Goal: Task Accomplishment & Management: Use online tool/utility

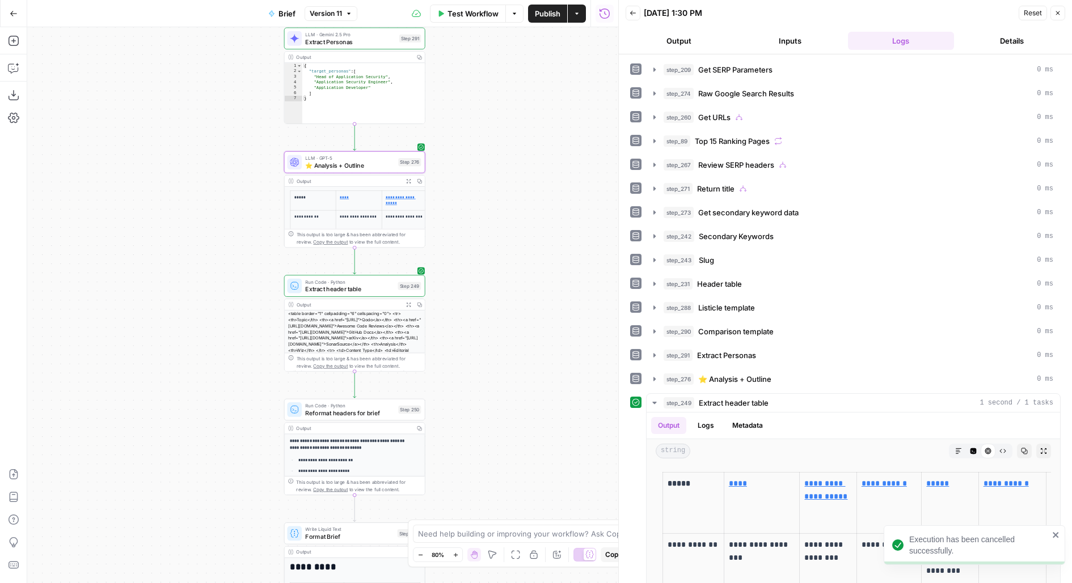
scroll to position [338, 0]
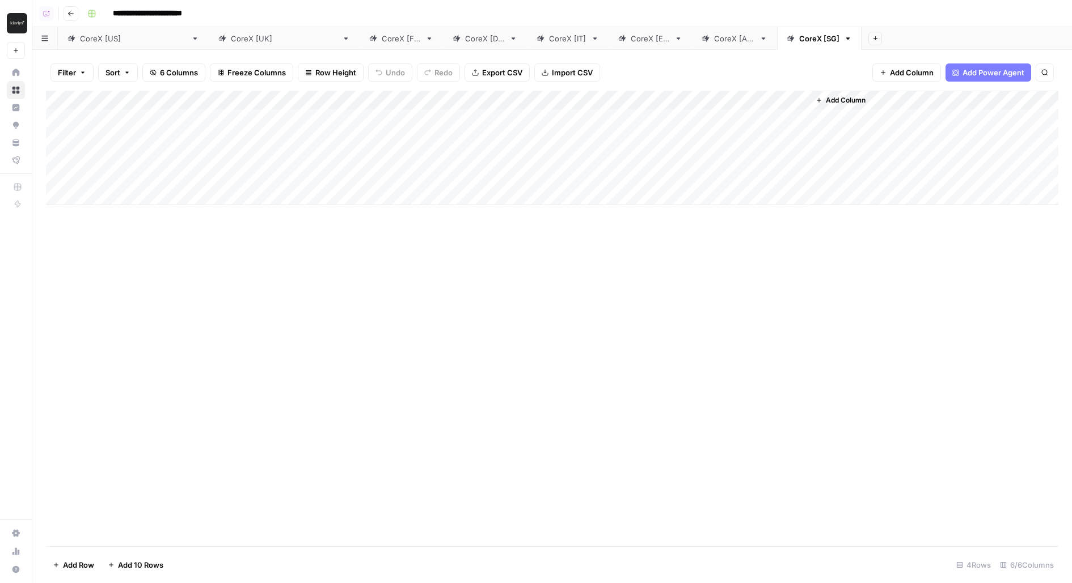
click at [549, 39] on div "CoreX [IT]" at bounding box center [567, 38] width 37 height 11
click at [679, 139] on div "Add Column" at bounding box center [552, 148] width 1012 height 115
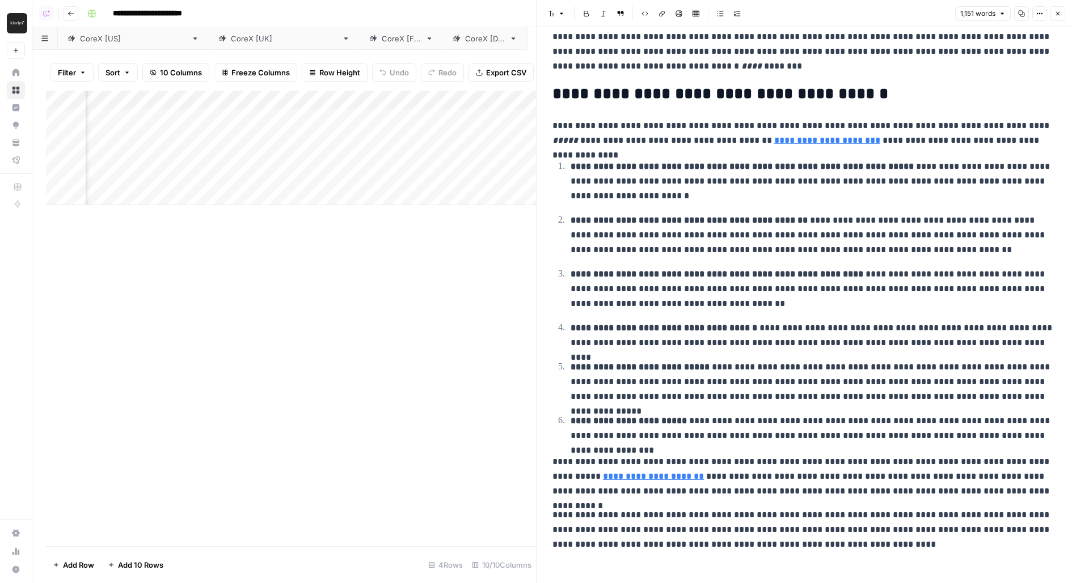
scroll to position [1137, 0]
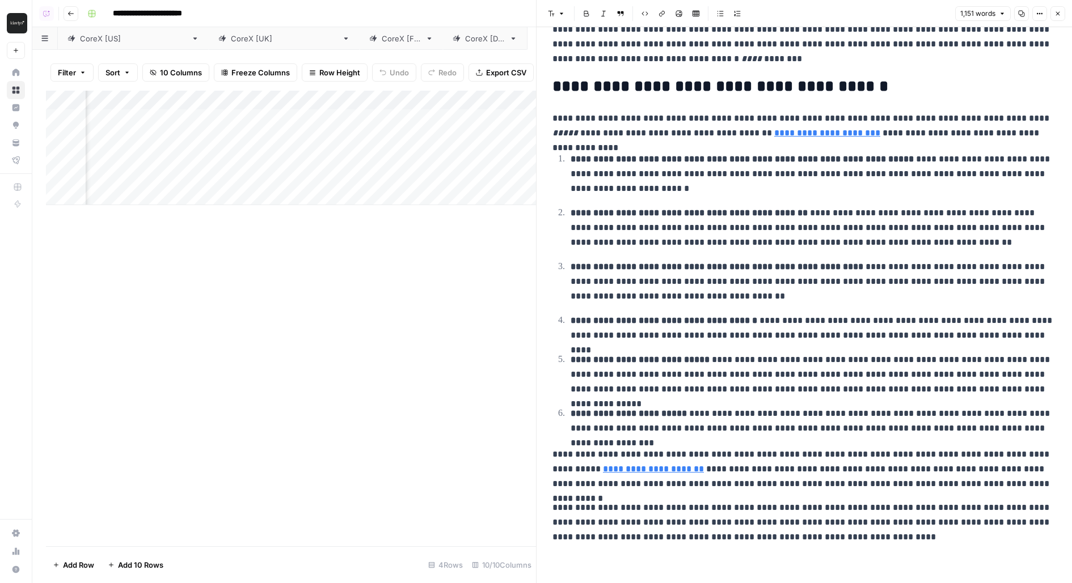
drag, startPoint x: 1058, startPoint y: 14, endPoint x: 1048, endPoint y: 14, distance: 9.6
click at [1058, 14] on icon "button" at bounding box center [1058, 14] width 4 height 4
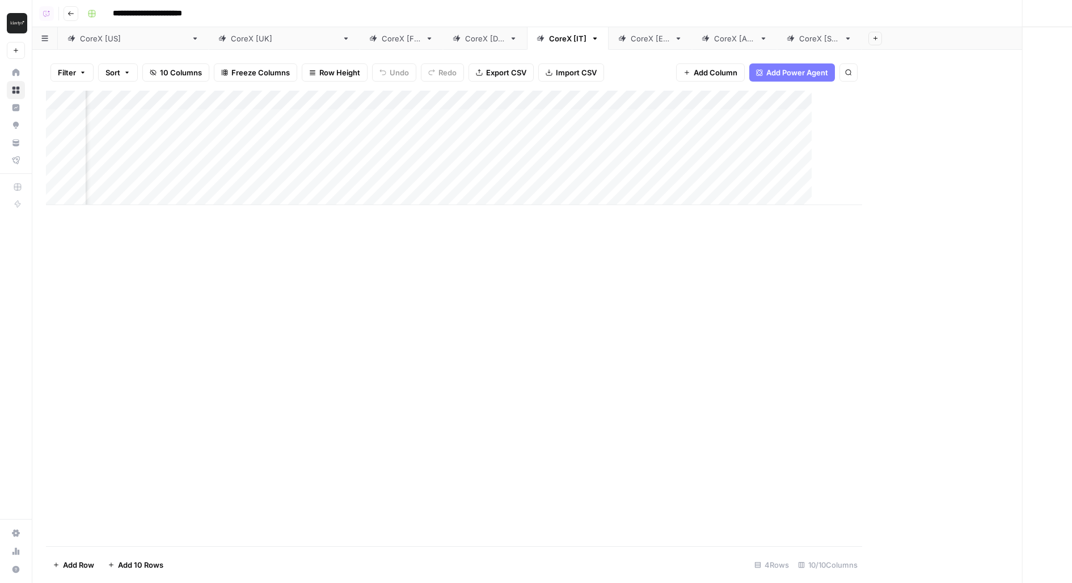
scroll to position [0, 209]
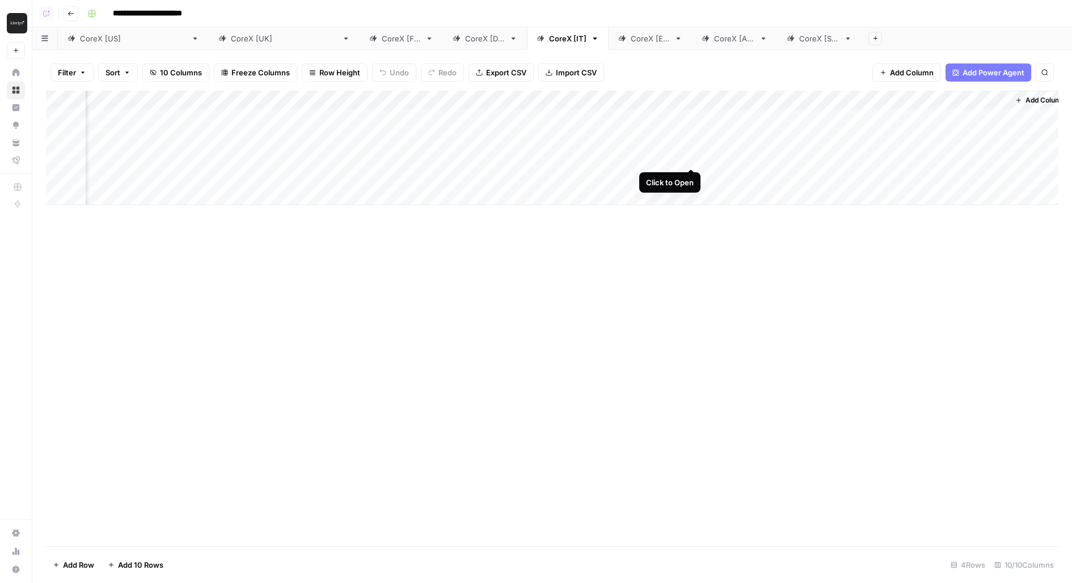
click at [694, 156] on div "Add Column" at bounding box center [552, 148] width 1012 height 115
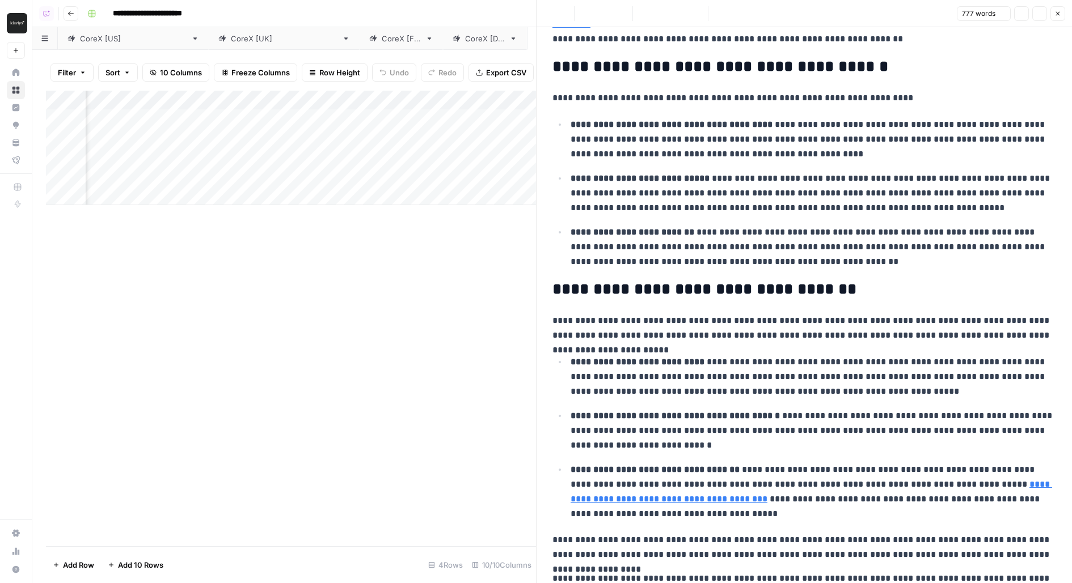
scroll to position [574, 0]
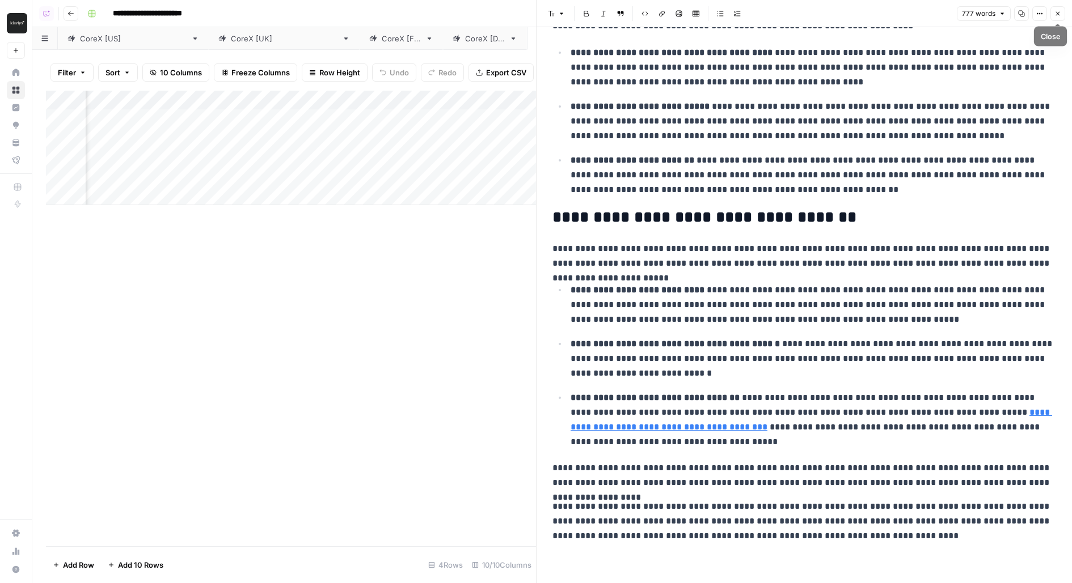
click at [1060, 14] on icon "button" at bounding box center [1057, 13] width 7 height 7
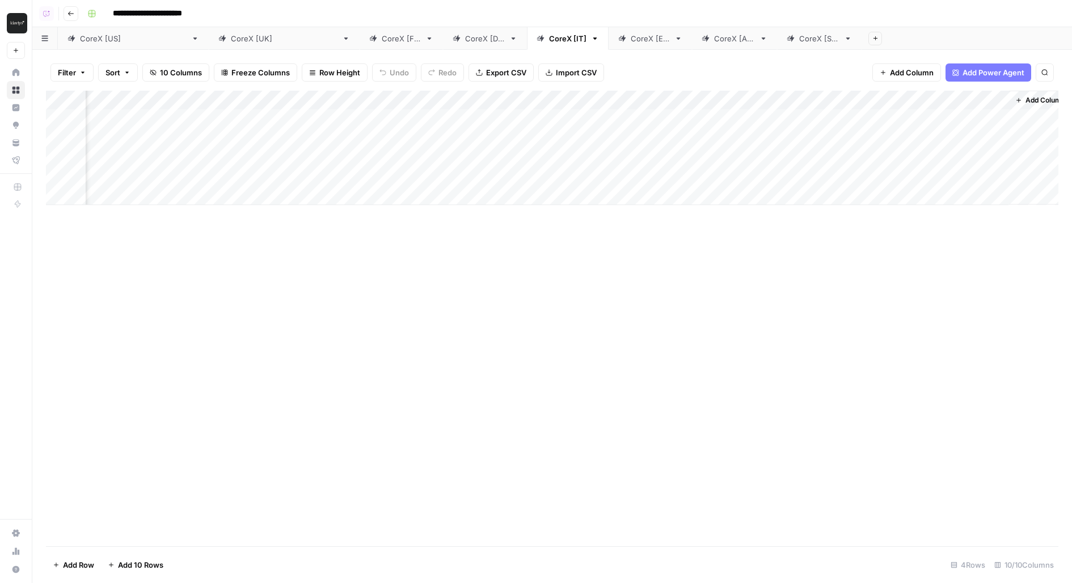
click at [691, 176] on div "Add Column" at bounding box center [552, 148] width 1012 height 115
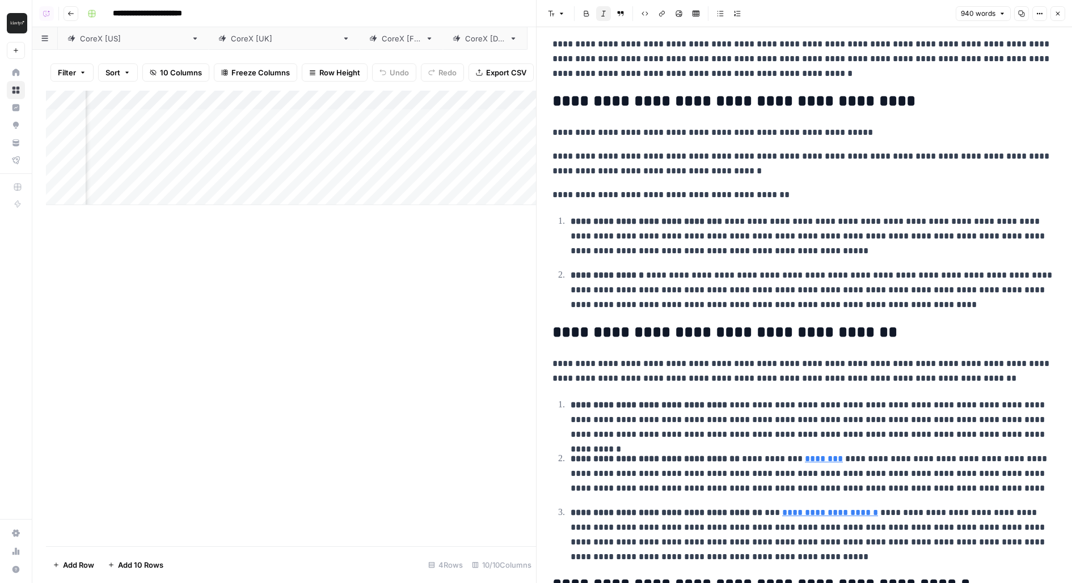
scroll to position [806, 0]
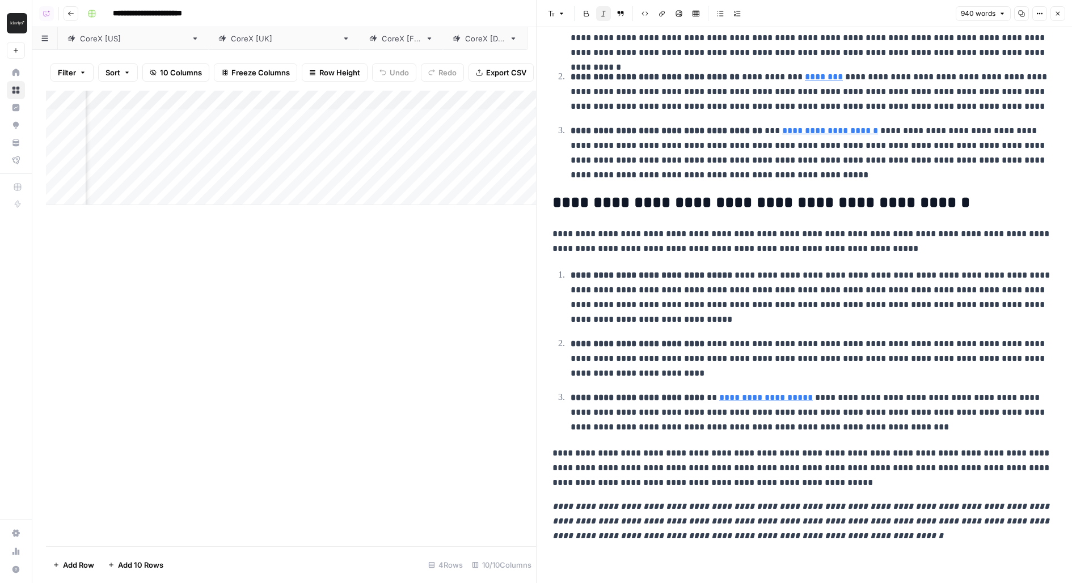
click at [1056, 16] on icon "button" at bounding box center [1057, 13] width 7 height 7
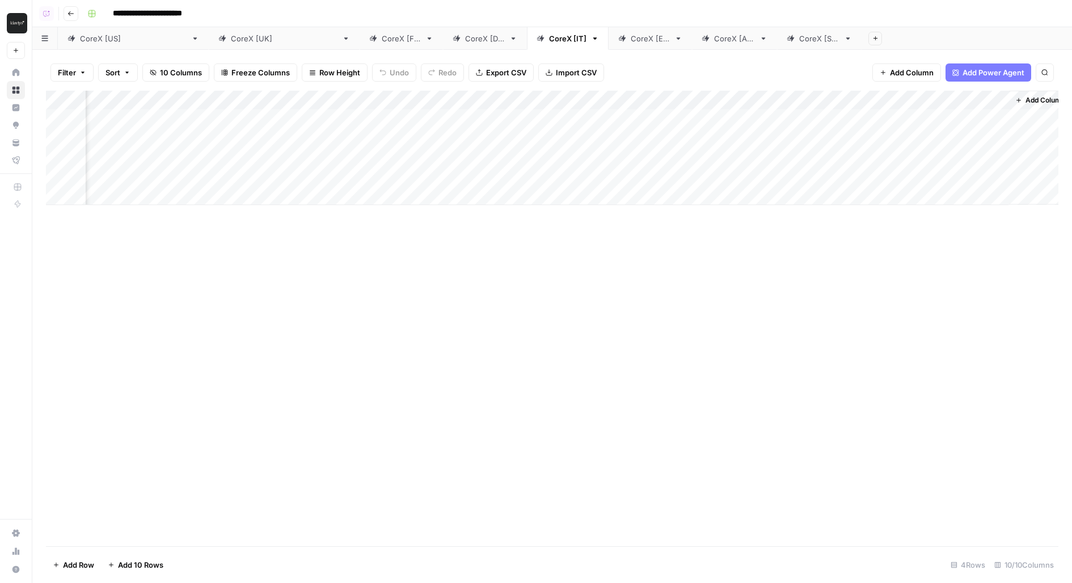
click at [688, 117] on div "Add Column" at bounding box center [552, 148] width 1012 height 115
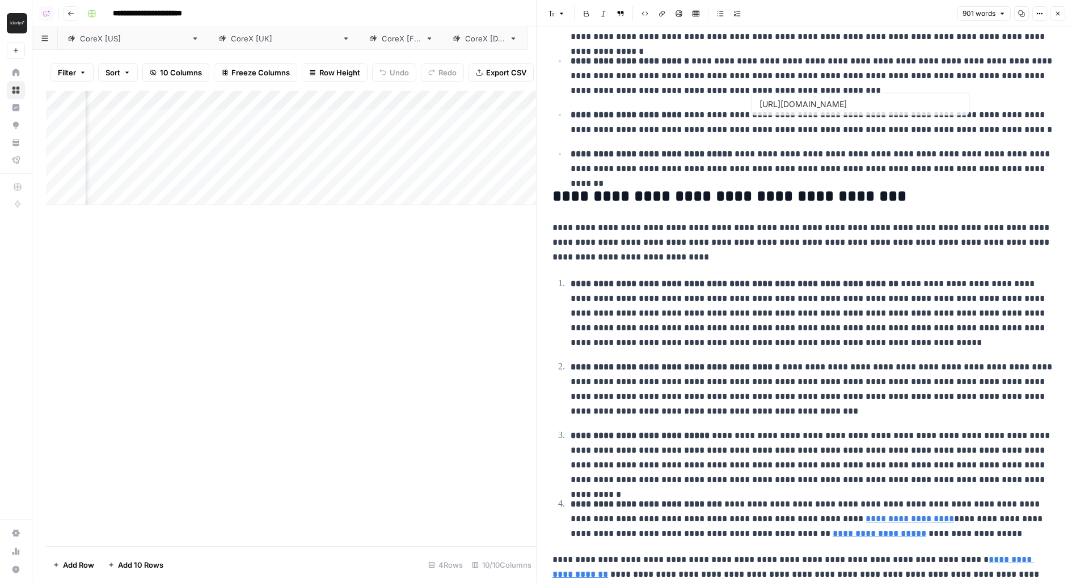
scroll to position [697, 0]
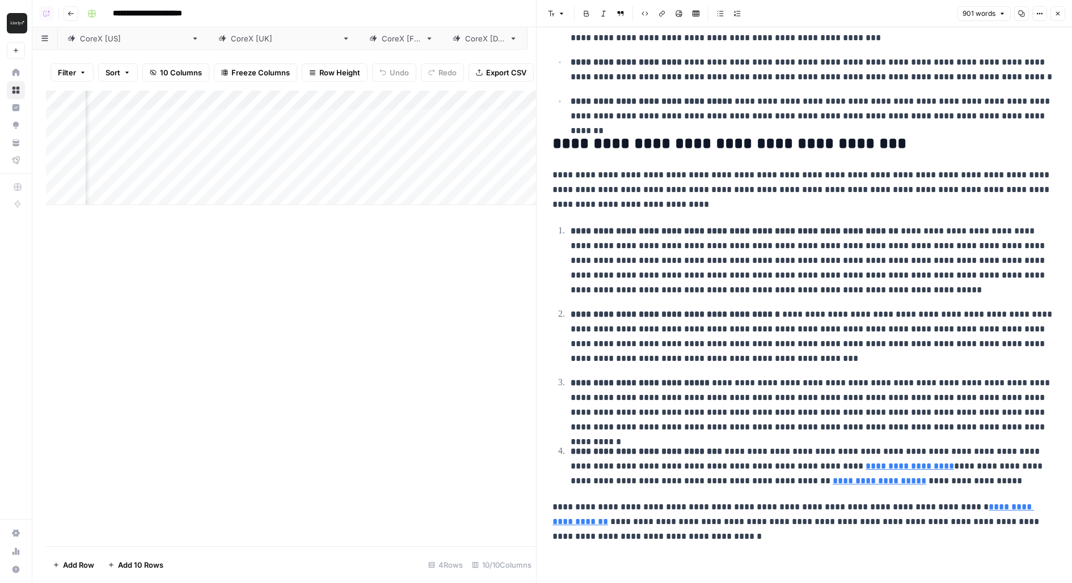
click at [1061, 14] on icon "button" at bounding box center [1057, 13] width 7 height 7
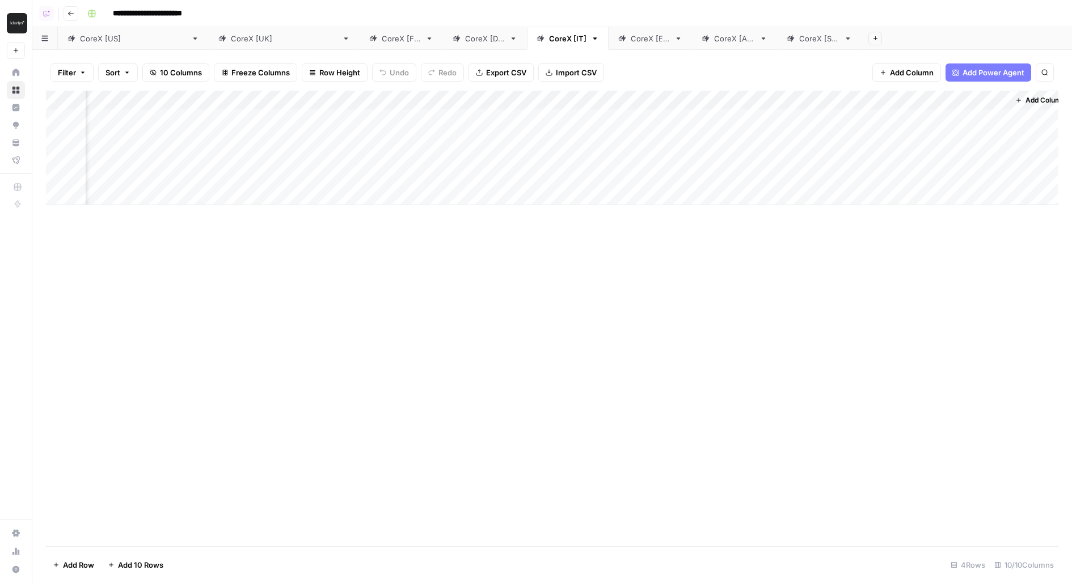
click at [618, 39] on div "CoreX [ES]" at bounding box center [644, 38] width 52 height 11
click at [786, 118] on div "Add Column" at bounding box center [552, 148] width 1012 height 115
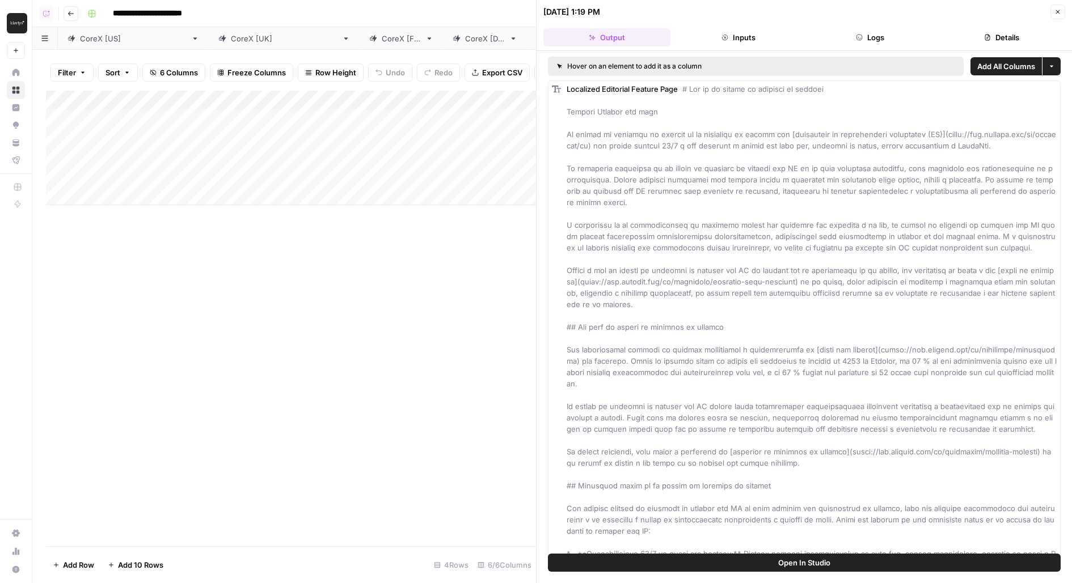
click at [1027, 67] on span "Add All Columns" at bounding box center [1006, 66] width 58 height 11
click at [1063, 12] on button "Close" at bounding box center [1057, 12] width 15 height 15
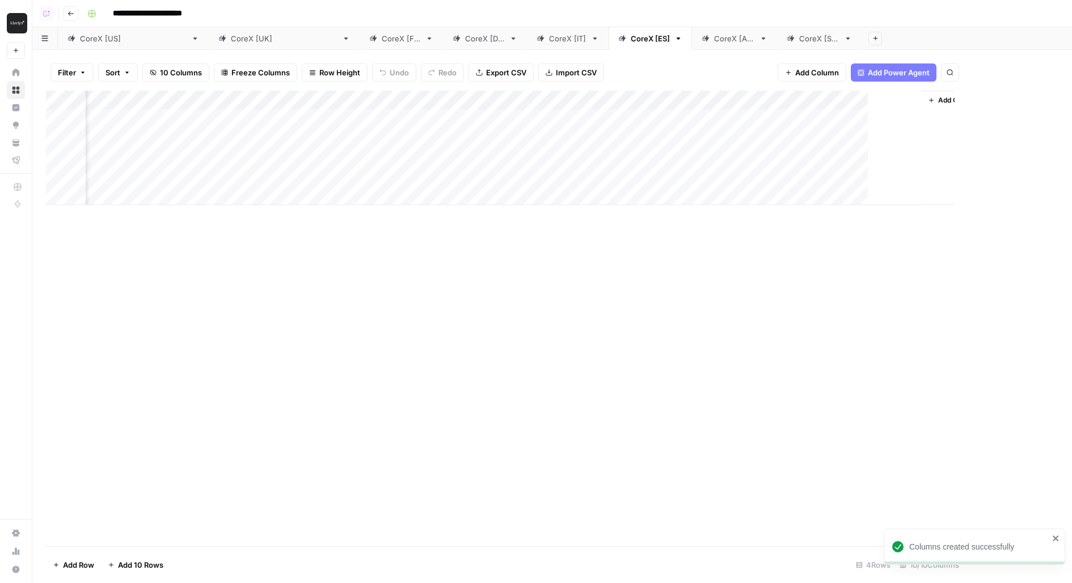
scroll to position [0, 209]
drag, startPoint x: 945, startPoint y: 103, endPoint x: 647, endPoint y: 103, distance: 297.7
click at [647, 103] on div "Add Column" at bounding box center [552, 148] width 1012 height 115
click at [794, 138] on div "Add Column" at bounding box center [552, 148] width 1012 height 115
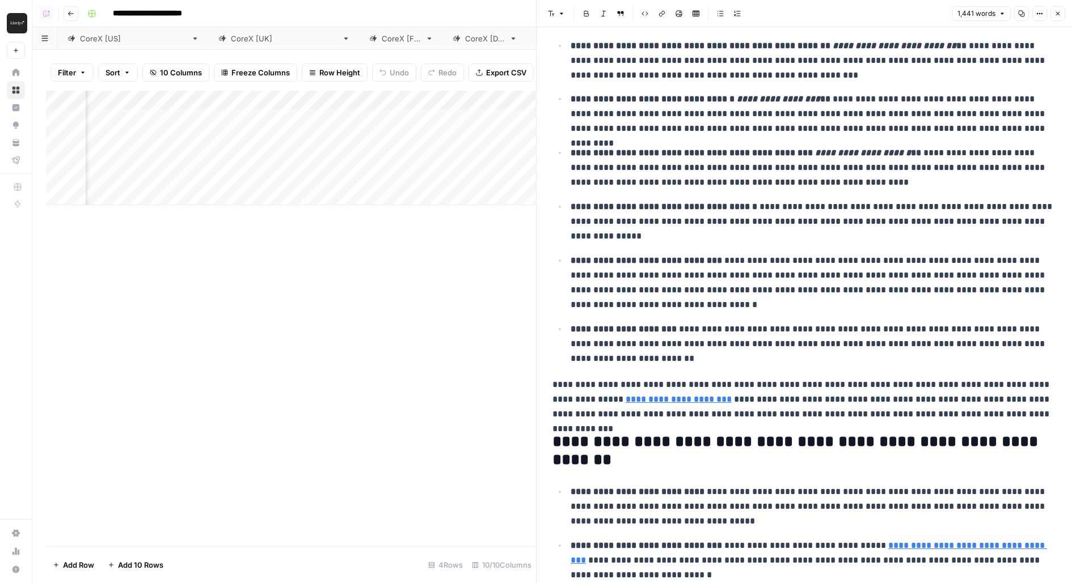
scroll to position [1466, 0]
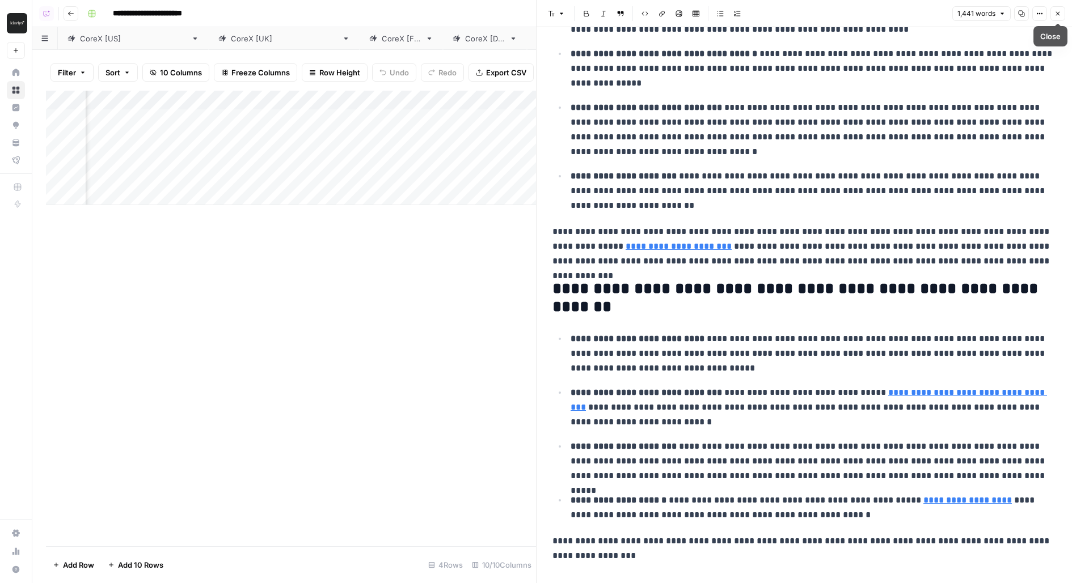
click at [1058, 18] on button "Close" at bounding box center [1057, 13] width 15 height 15
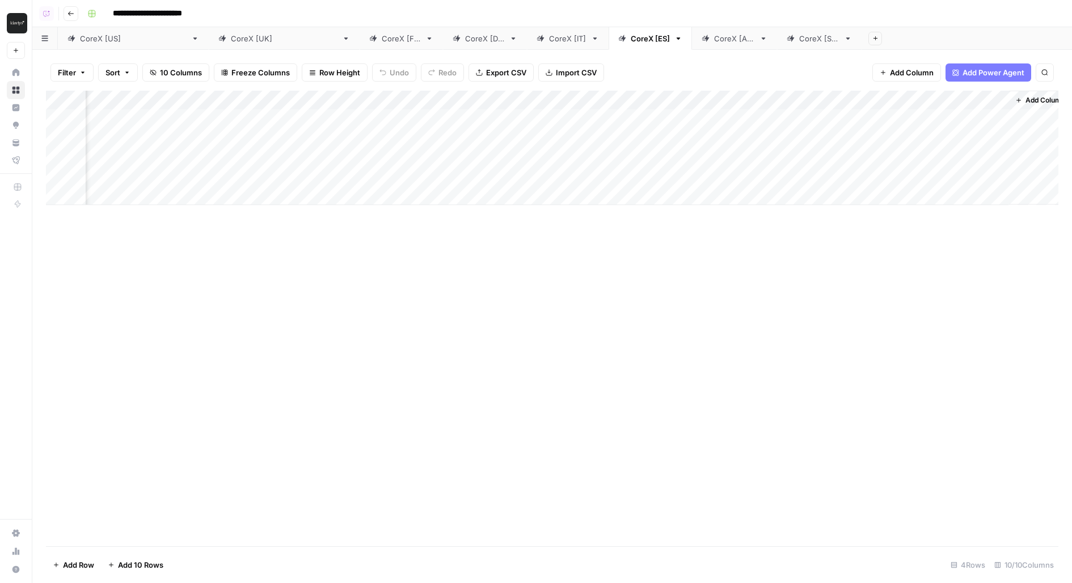
click at [692, 46] on link "CoreX [AU]" at bounding box center [734, 38] width 85 height 23
click at [782, 122] on div "Add Column" at bounding box center [552, 148] width 1012 height 115
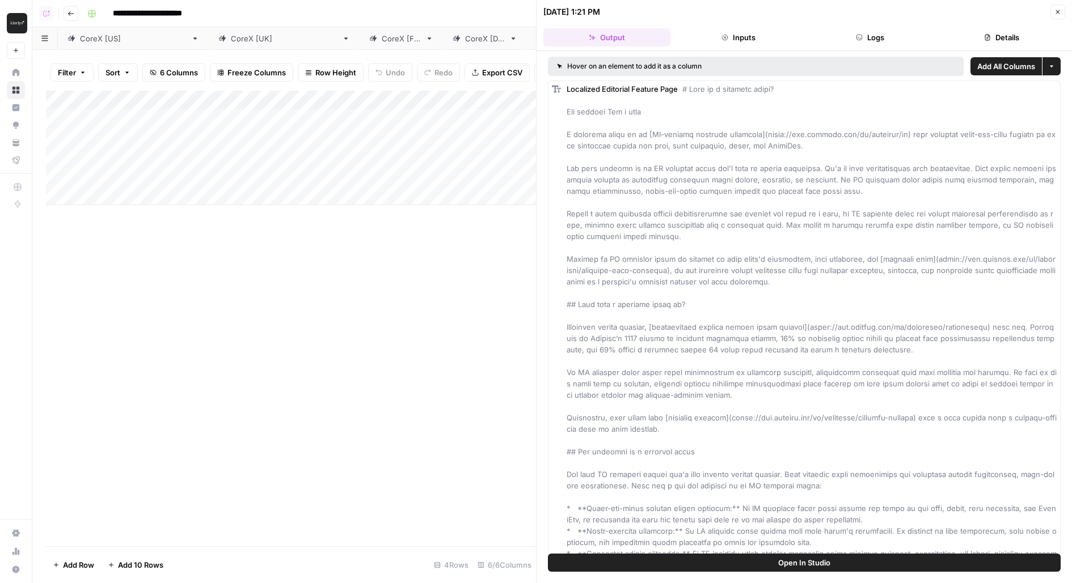
click at [1021, 66] on span "Add All Columns" at bounding box center [1006, 66] width 58 height 11
click at [1064, 11] on button "Close" at bounding box center [1057, 12] width 15 height 15
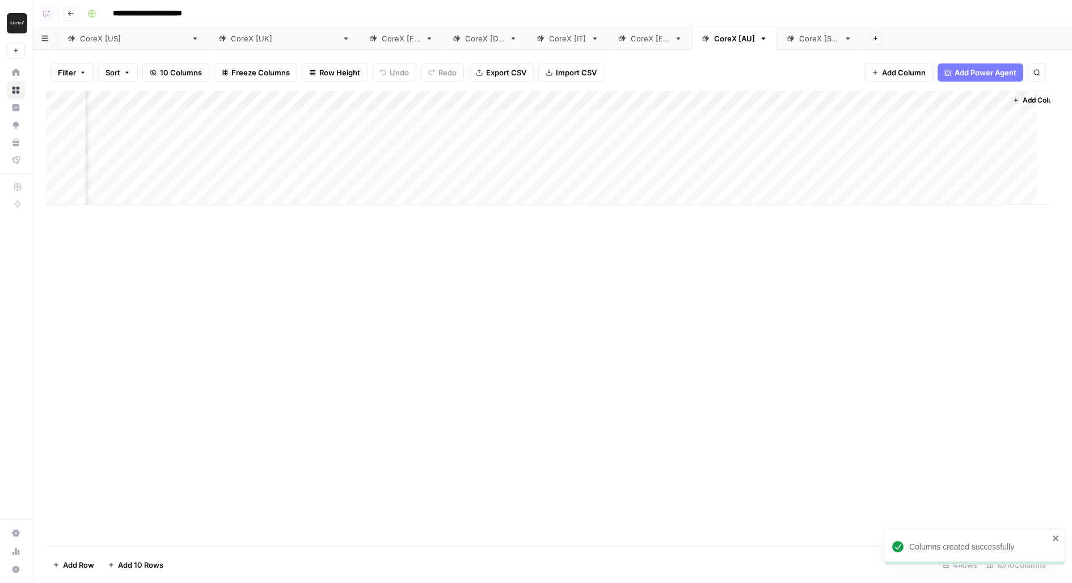
scroll to position [0, 209]
drag, startPoint x: 963, startPoint y: 97, endPoint x: 601, endPoint y: 141, distance: 364.9
click at [601, 141] on div "Add Column" at bounding box center [552, 148] width 1012 height 115
click at [795, 139] on div "Add Column" at bounding box center [552, 148] width 1012 height 115
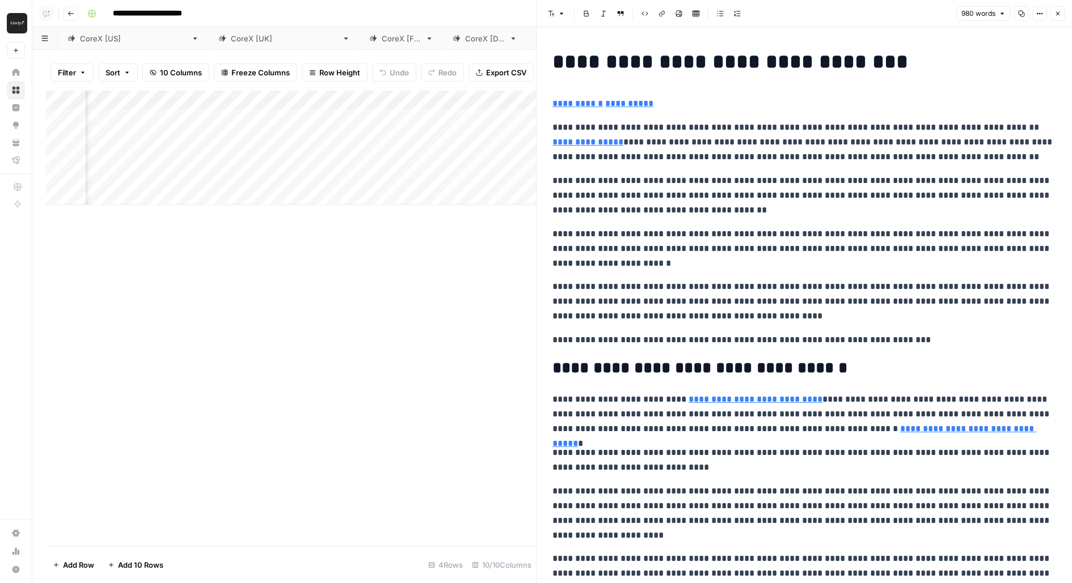
click at [1060, 16] on icon "button" at bounding box center [1057, 13] width 7 height 7
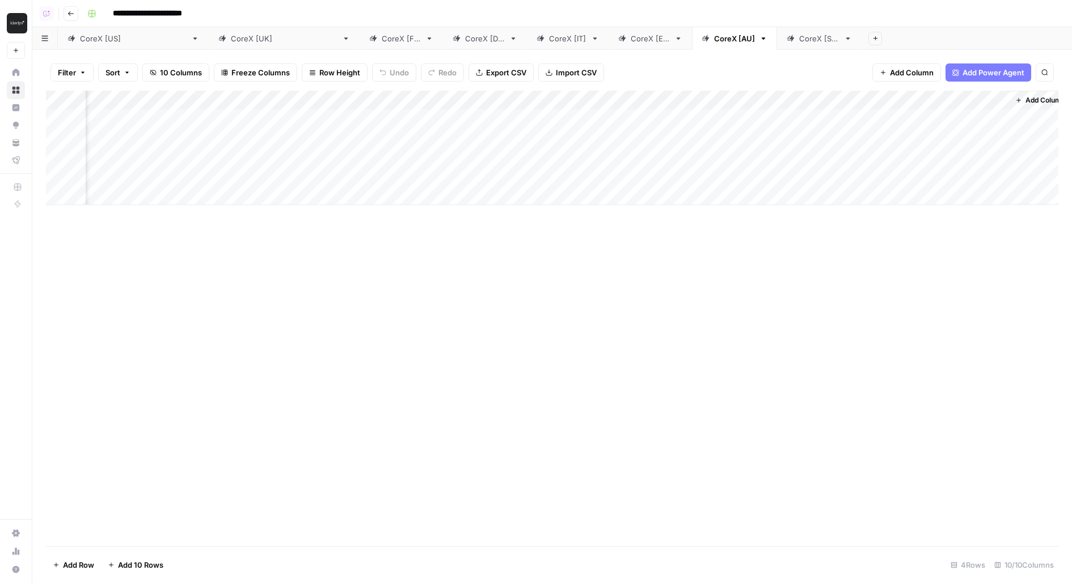
click at [799, 35] on div "CoreX [SG]" at bounding box center [819, 38] width 40 height 11
click at [783, 120] on div "Add Column" at bounding box center [552, 148] width 1012 height 115
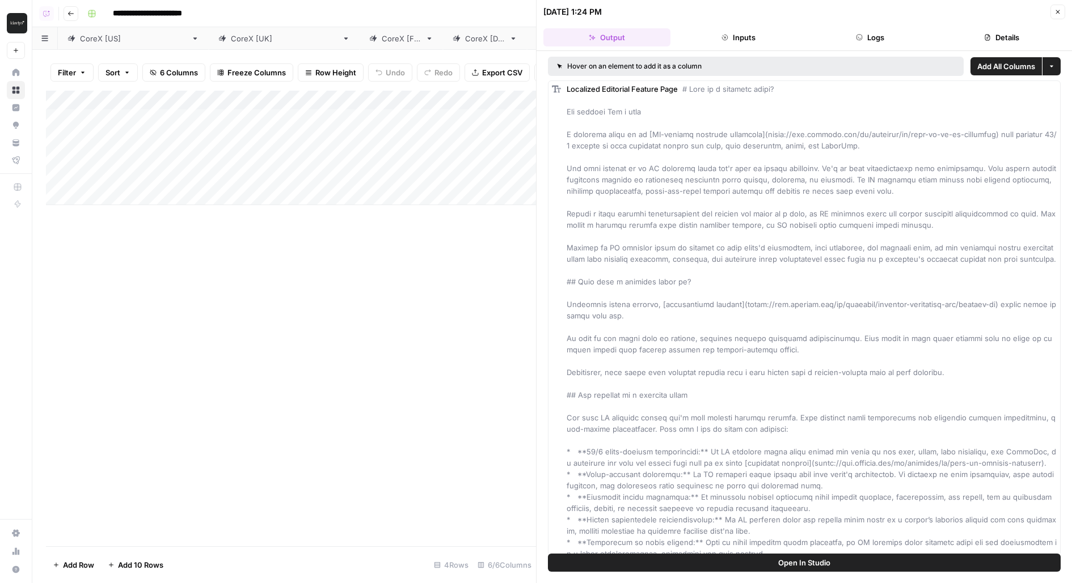
click at [1017, 41] on button "Details" at bounding box center [1001, 37] width 127 height 18
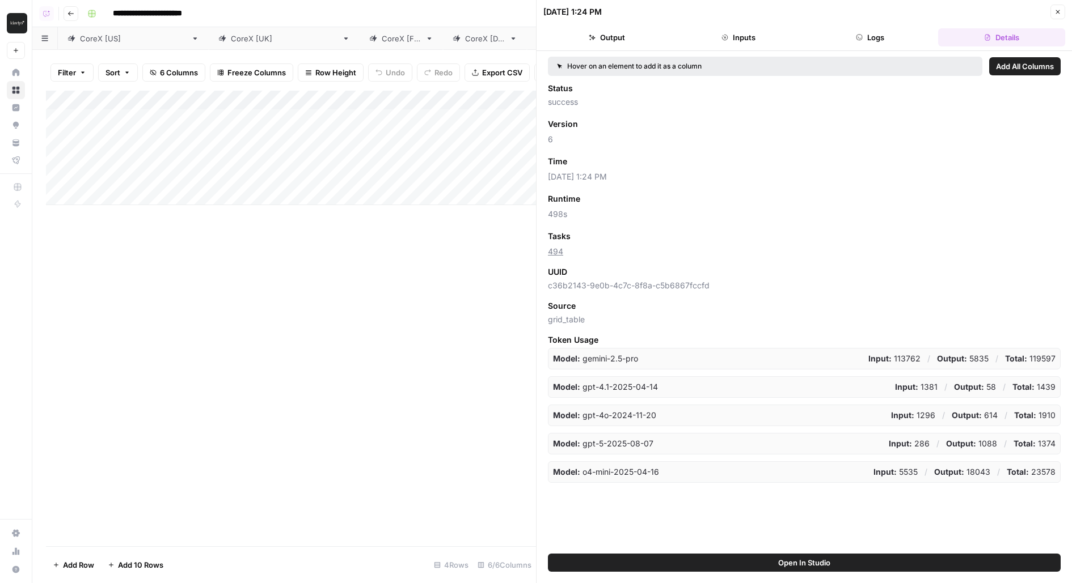
click at [1021, 67] on span "Add All Columns" at bounding box center [1025, 66] width 58 height 11
click at [1059, 12] on icon "button" at bounding box center [1057, 12] width 7 height 7
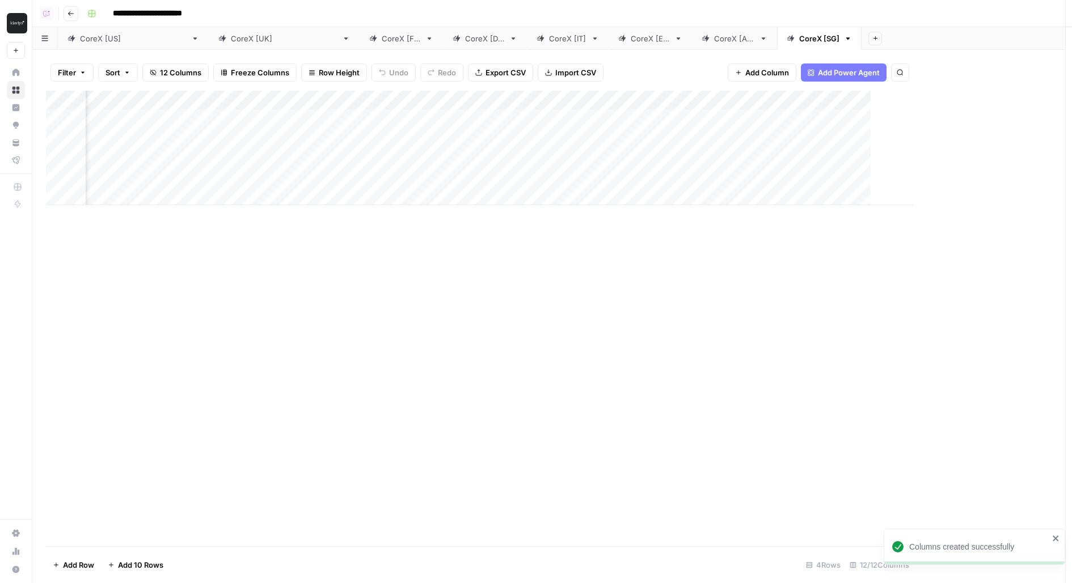
scroll to position [0, 413]
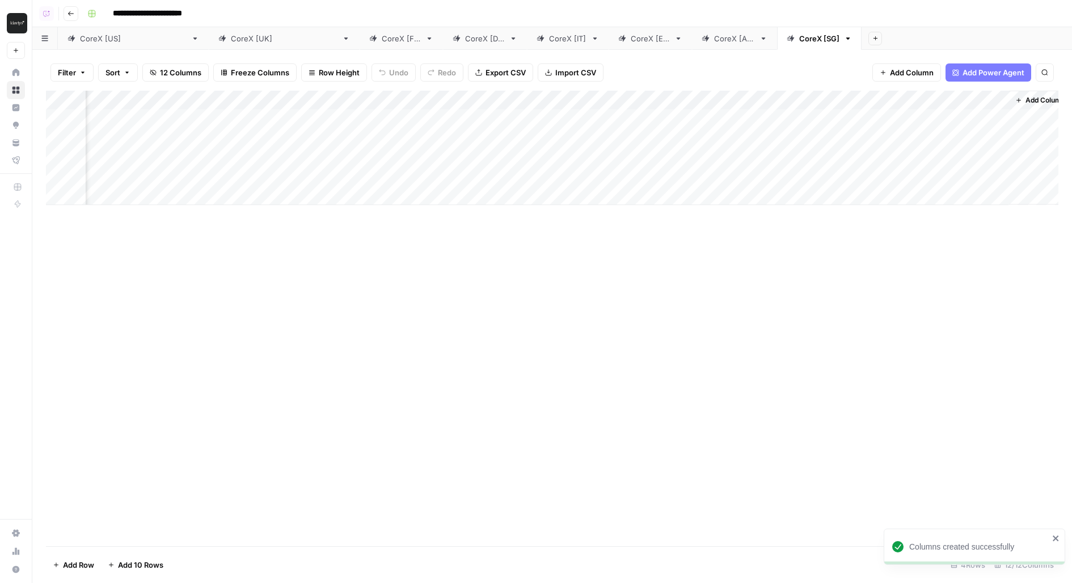
click at [692, 45] on link "CoreX [AU]" at bounding box center [734, 38] width 85 height 23
click at [799, 37] on div "CoreX [SG]" at bounding box center [819, 38] width 40 height 11
click at [786, 117] on div "Add Column" at bounding box center [552, 148] width 1012 height 115
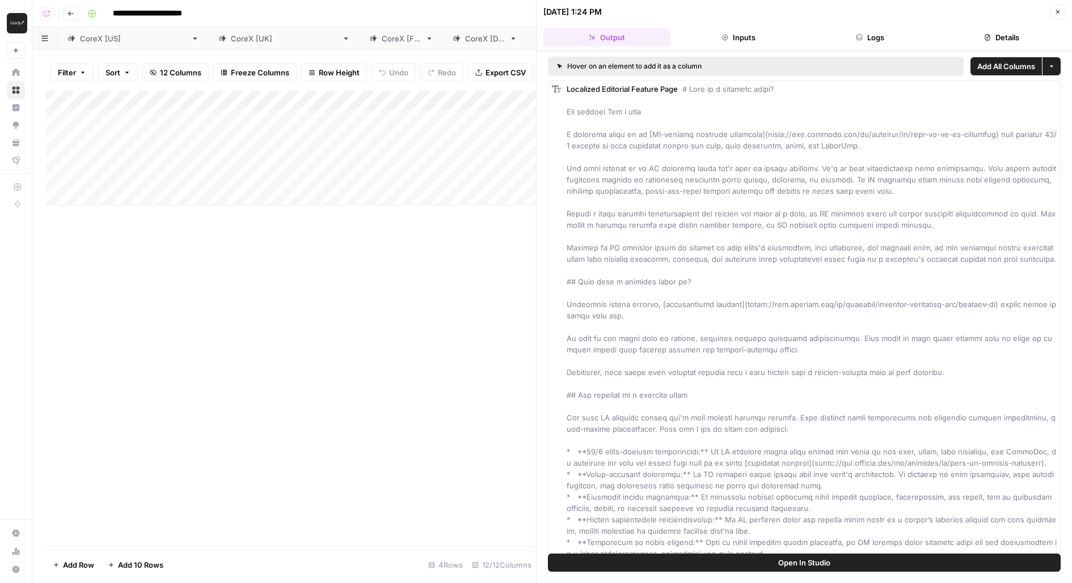
click at [985, 74] on button "Add All Columns" at bounding box center [1005, 66] width 71 height 18
click at [983, 64] on span "Add All Columns" at bounding box center [1006, 66] width 58 height 11
click at [1059, 11] on icon "button" at bounding box center [1057, 12] width 7 height 7
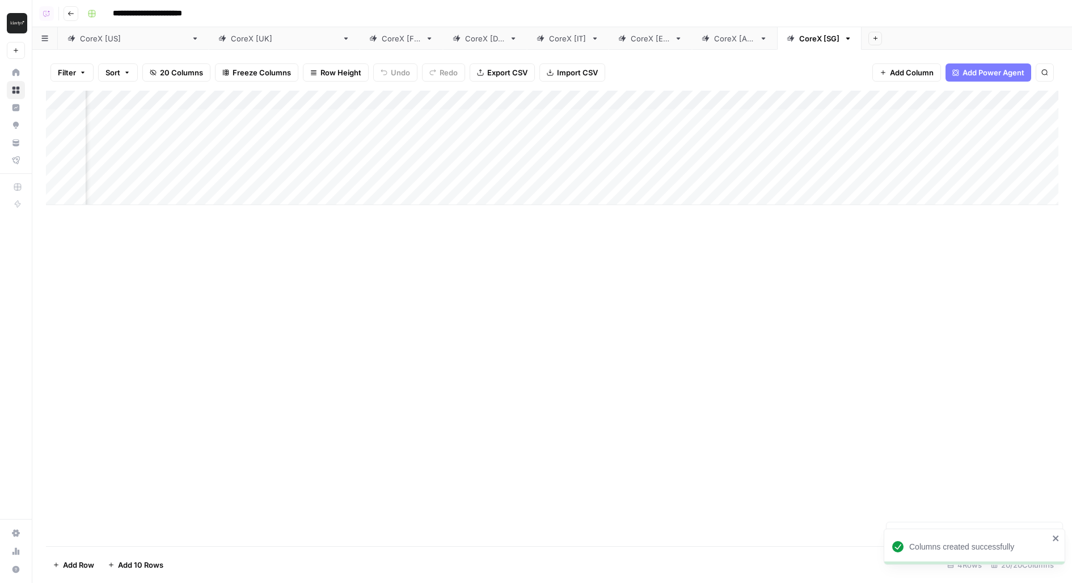
scroll to position [0, 476]
click at [786, 98] on div "Add Column" at bounding box center [552, 148] width 1012 height 115
click at [770, 210] on span "Remove Column" at bounding box center [812, 211] width 99 height 11
click at [504, 121] on span "Delete" at bounding box center [495, 117] width 24 height 11
click at [803, 98] on div "Add Column" at bounding box center [552, 148] width 1012 height 115
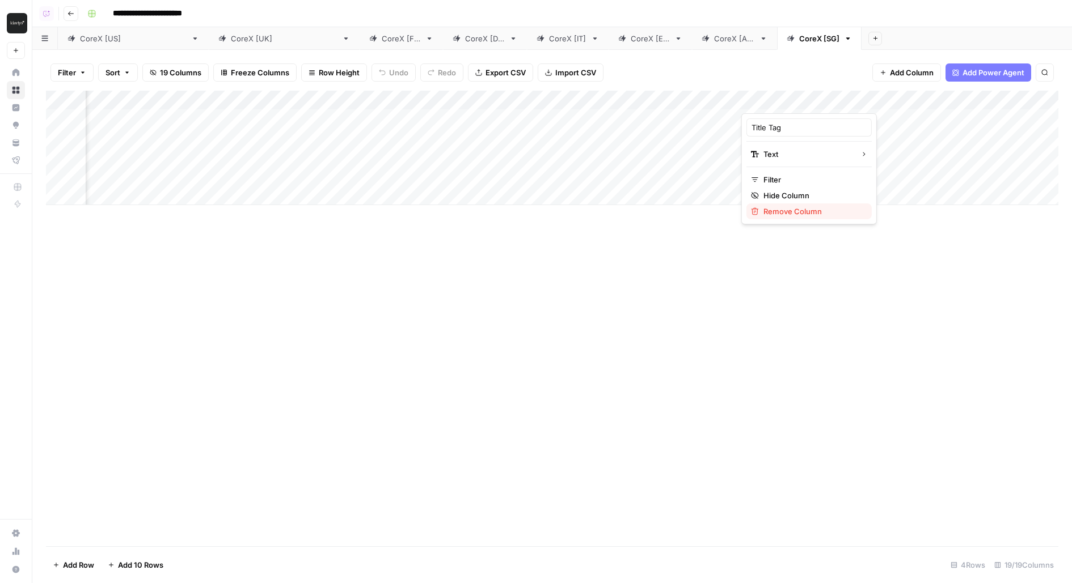
click at [783, 206] on span "Remove Column" at bounding box center [812, 211] width 99 height 11
click at [506, 123] on button "Delete" at bounding box center [495, 117] width 38 height 20
click at [808, 100] on div "Add Column" at bounding box center [552, 148] width 1012 height 115
click at [788, 212] on span "Remove Column" at bounding box center [812, 211] width 99 height 11
click at [500, 107] on button "Delete" at bounding box center [495, 117] width 38 height 20
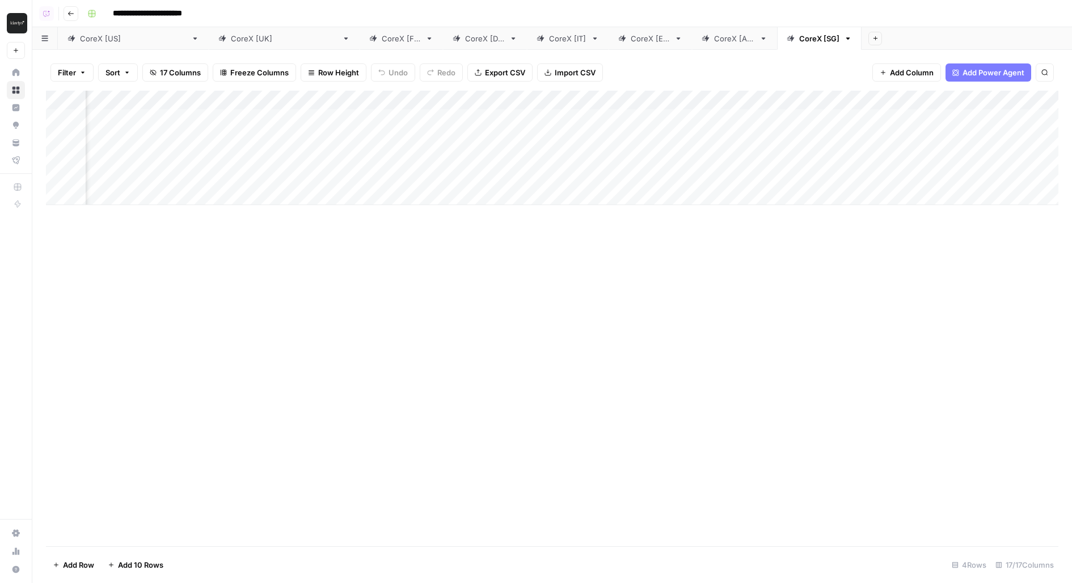
click at [795, 105] on div "Add Column" at bounding box center [552, 148] width 1012 height 115
click at [794, 209] on span "Remove Column" at bounding box center [812, 211] width 99 height 11
click at [493, 104] on div "Cancel Delete" at bounding box center [535, 111] width 245 height 59
click at [493, 109] on button "Delete" at bounding box center [495, 117] width 38 height 20
click at [810, 105] on div "Add Column" at bounding box center [552, 148] width 1012 height 115
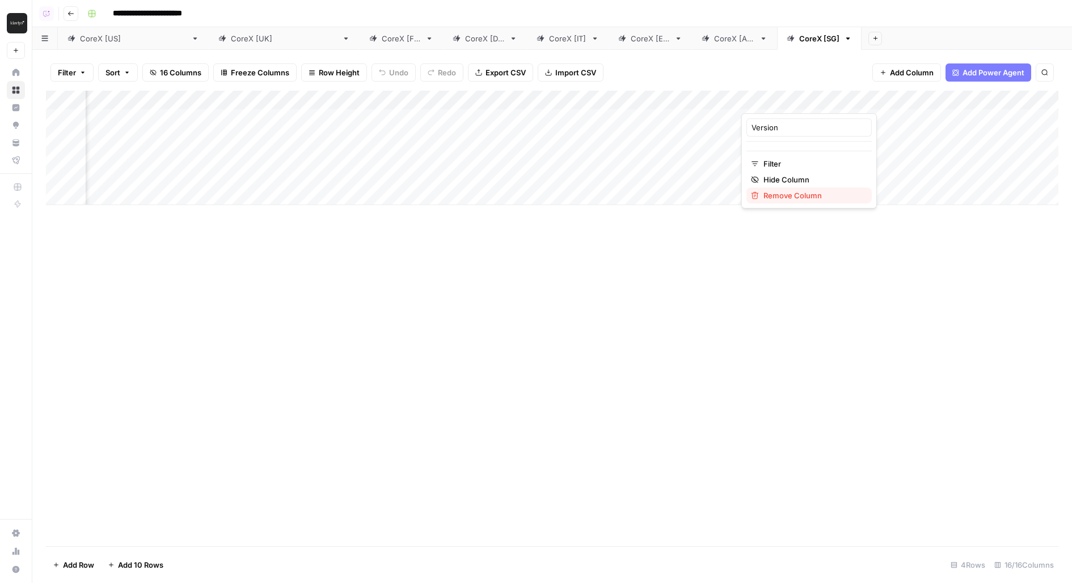
click at [780, 198] on span "Remove Column" at bounding box center [812, 195] width 99 height 11
click at [503, 120] on span "Delete" at bounding box center [495, 117] width 24 height 11
click at [804, 100] on div "Add Column" at bounding box center [552, 148] width 1012 height 115
click at [768, 197] on span "Remove Column" at bounding box center [812, 195] width 99 height 11
click at [494, 103] on div "Cancel Delete" at bounding box center [535, 111] width 245 height 59
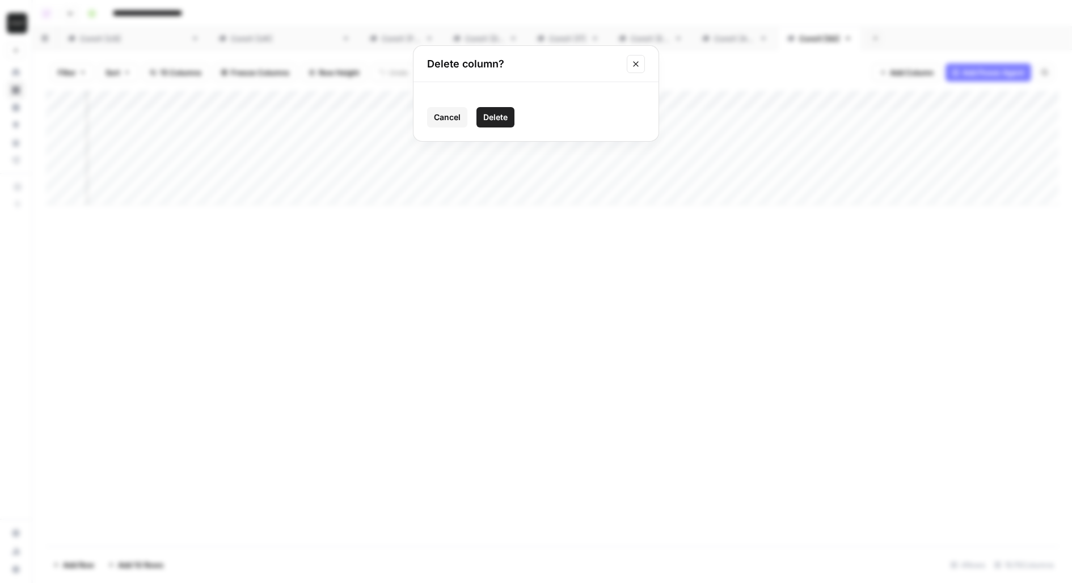
click at [494, 114] on span "Delete" at bounding box center [495, 117] width 24 height 11
click at [790, 103] on div "Add Column" at bounding box center [552, 148] width 1012 height 115
click at [786, 196] on span "Remove Column" at bounding box center [812, 195] width 99 height 11
click at [490, 126] on button "Delete" at bounding box center [495, 117] width 38 height 20
click at [795, 107] on div "Add Column" at bounding box center [552, 148] width 1012 height 115
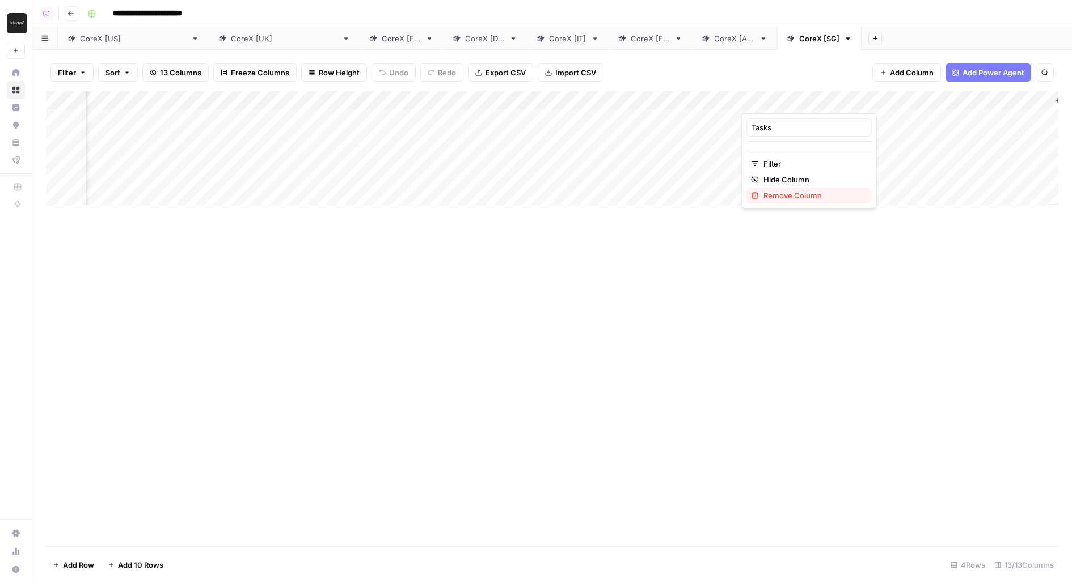
click at [778, 197] on span "Remove Column" at bounding box center [812, 195] width 99 height 11
click at [512, 114] on button "Delete" at bounding box center [495, 117] width 38 height 20
click at [817, 103] on div "Add Column" at bounding box center [552, 148] width 1012 height 115
click at [822, 190] on span "Remove Column" at bounding box center [861, 195] width 99 height 11
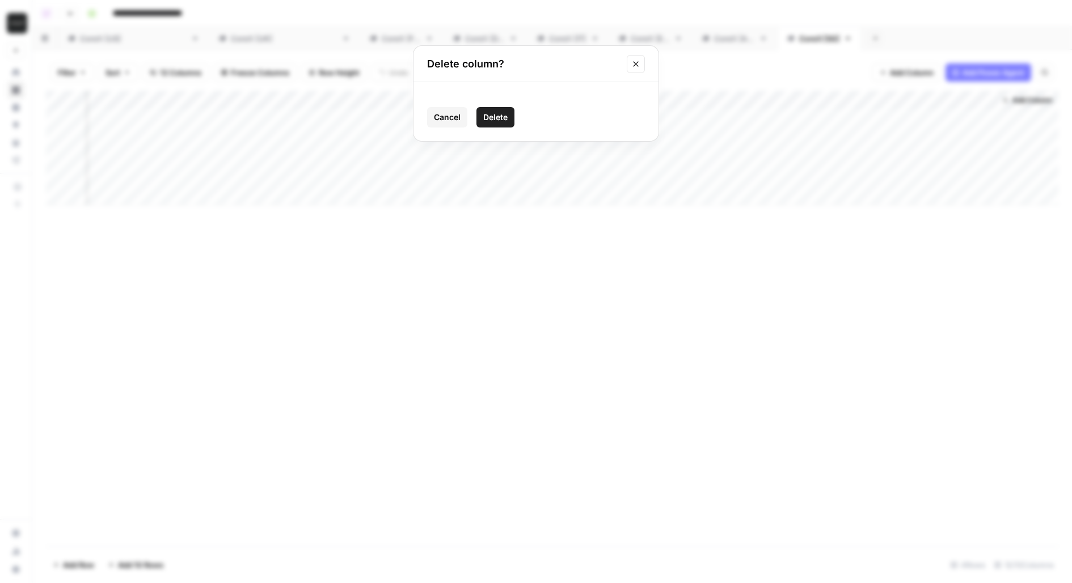
click at [489, 122] on span "Delete" at bounding box center [495, 117] width 24 height 11
click at [913, 104] on div "Add Column" at bounding box center [552, 148] width 1012 height 115
click at [915, 195] on span "Remove Column" at bounding box center [964, 195] width 99 height 11
click at [500, 109] on button "Delete" at bounding box center [495, 117] width 38 height 20
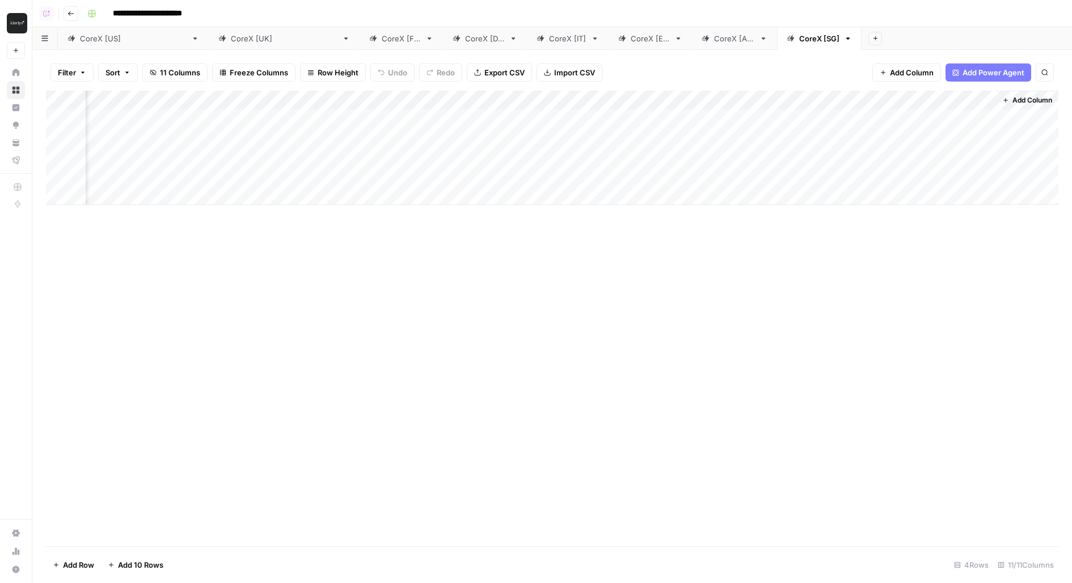
scroll to position [0, 222]
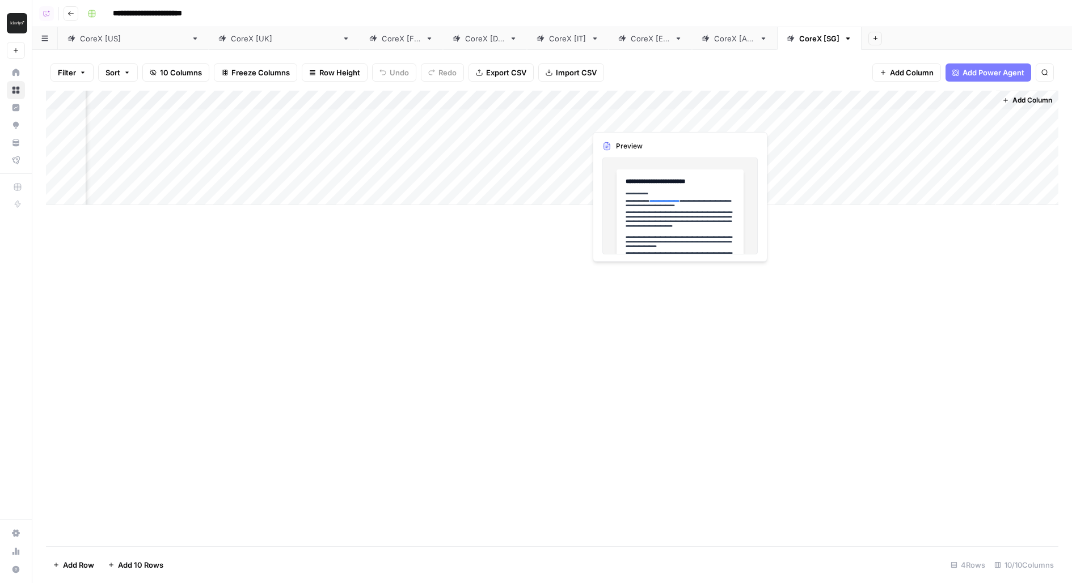
click at [676, 142] on div "Add Column" at bounding box center [552, 148] width 1012 height 115
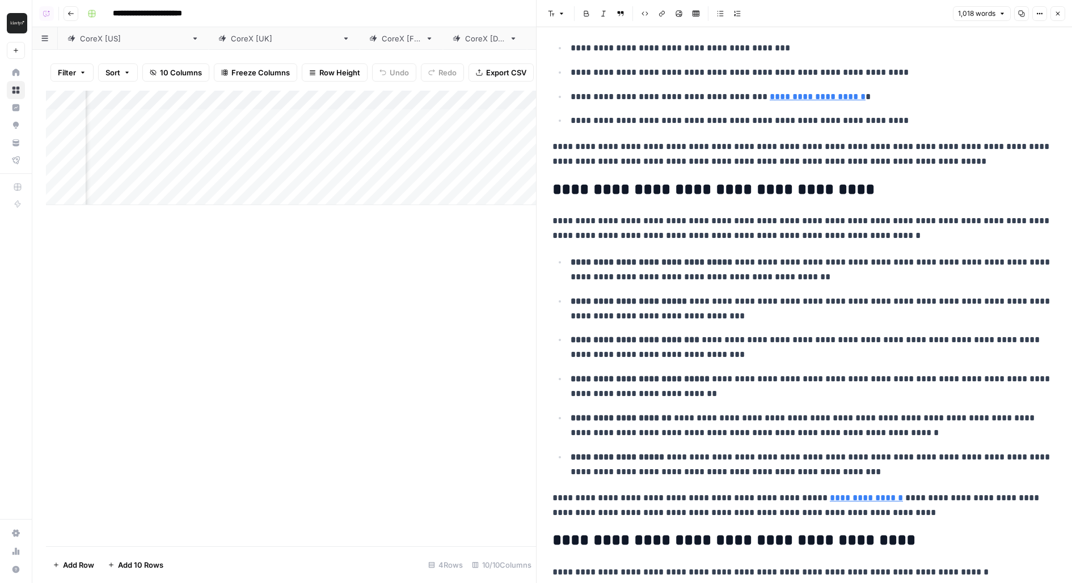
scroll to position [1096, 0]
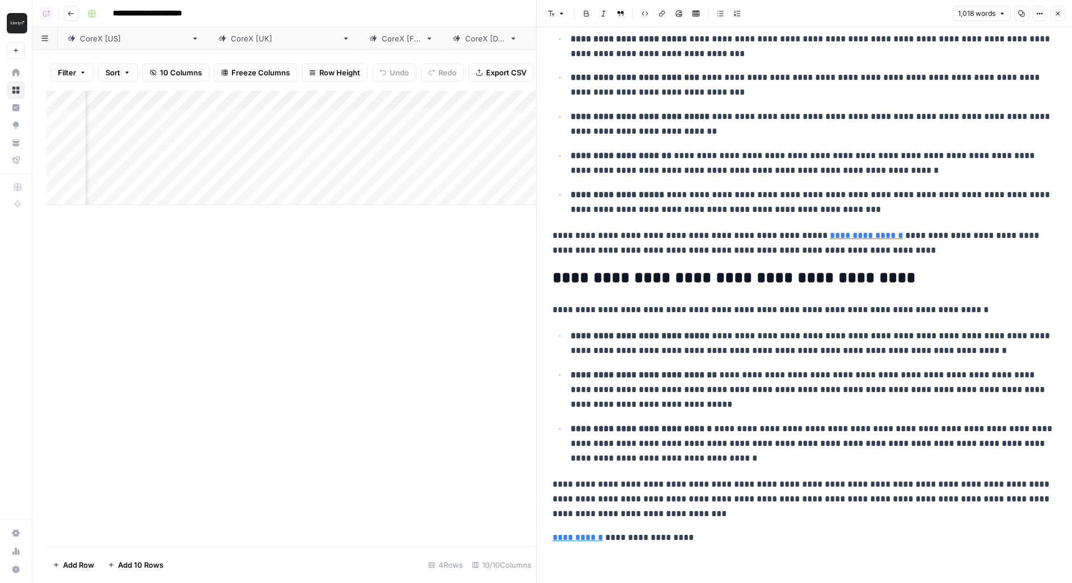
click at [1063, 14] on button "Close" at bounding box center [1057, 13] width 15 height 15
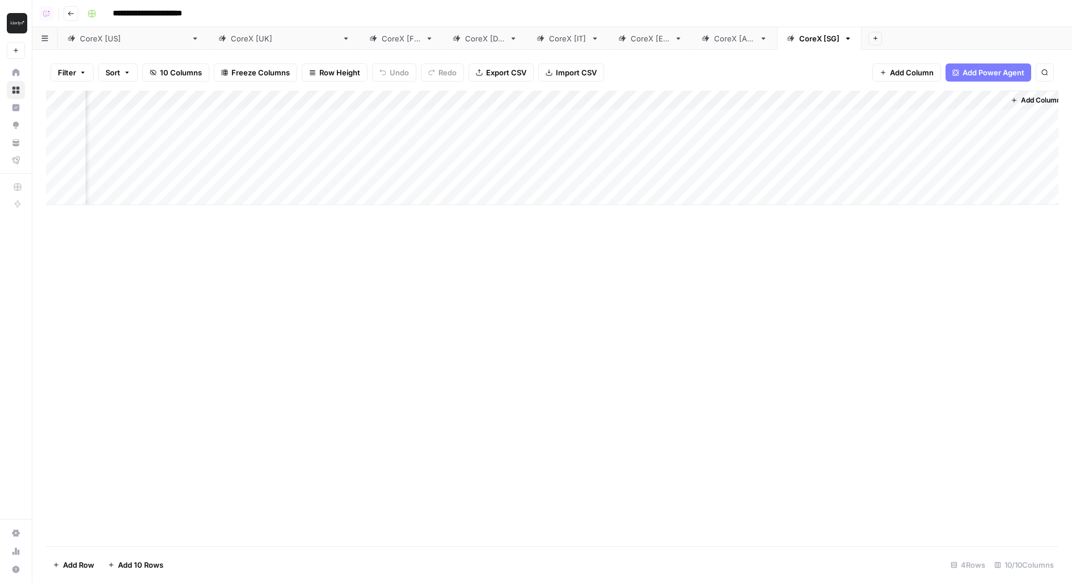
scroll to position [0, 209]
click at [692, 159] on div "Add Column" at bounding box center [552, 148] width 1012 height 115
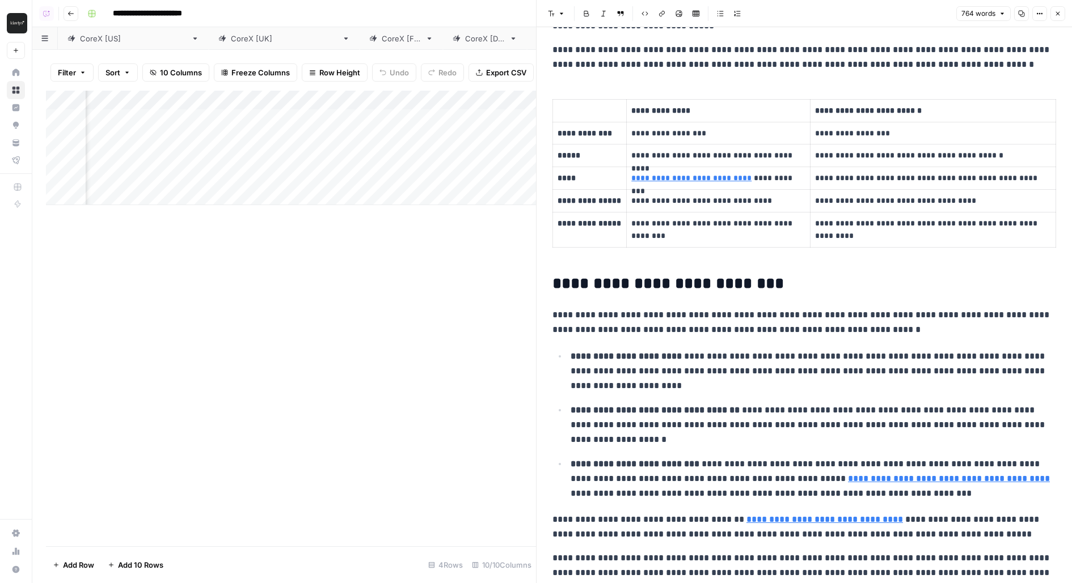
scroll to position [840, 0]
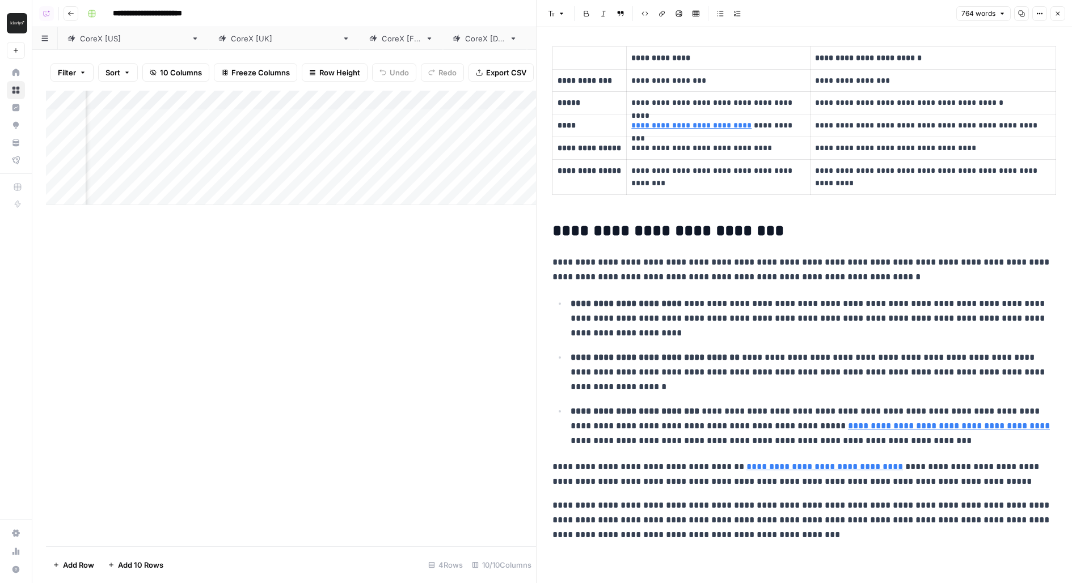
click at [763, 467] on link "**********" at bounding box center [824, 467] width 156 height 9
click at [1057, 20] on button "Close" at bounding box center [1057, 13] width 15 height 15
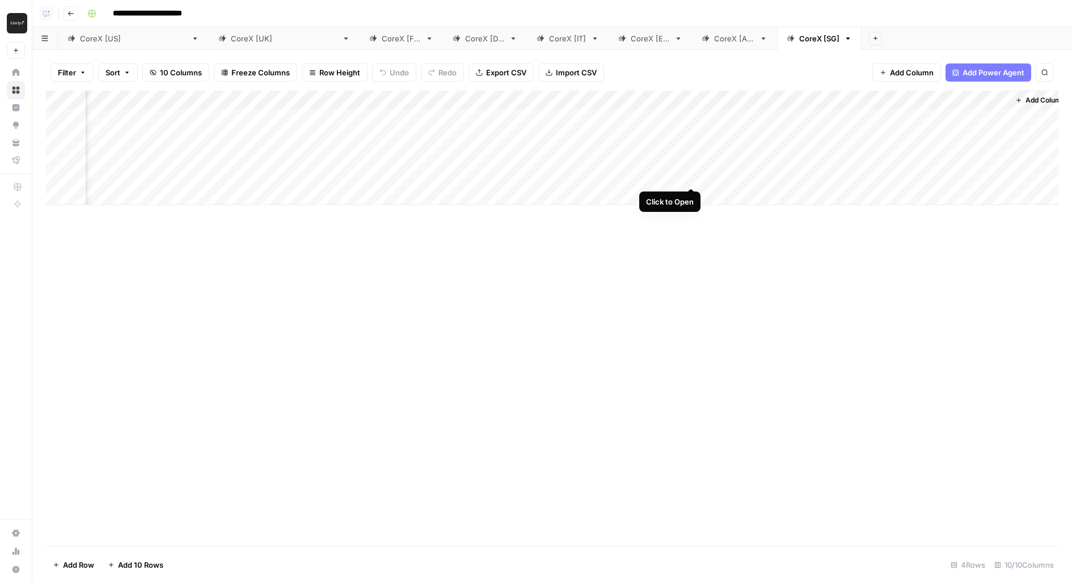
click at [694, 175] on div "Add Column" at bounding box center [552, 148] width 1012 height 115
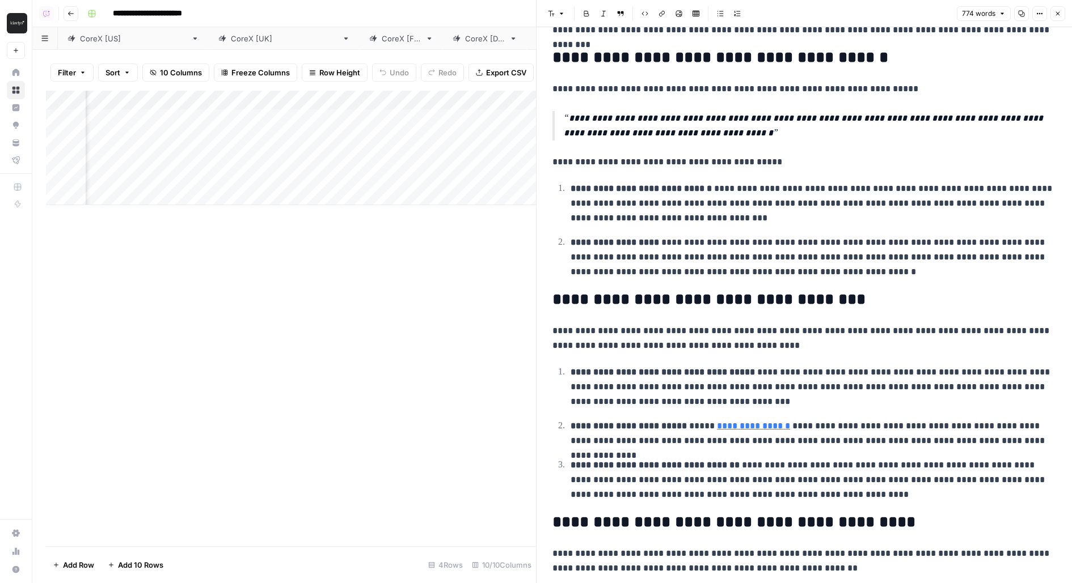
scroll to position [684, 0]
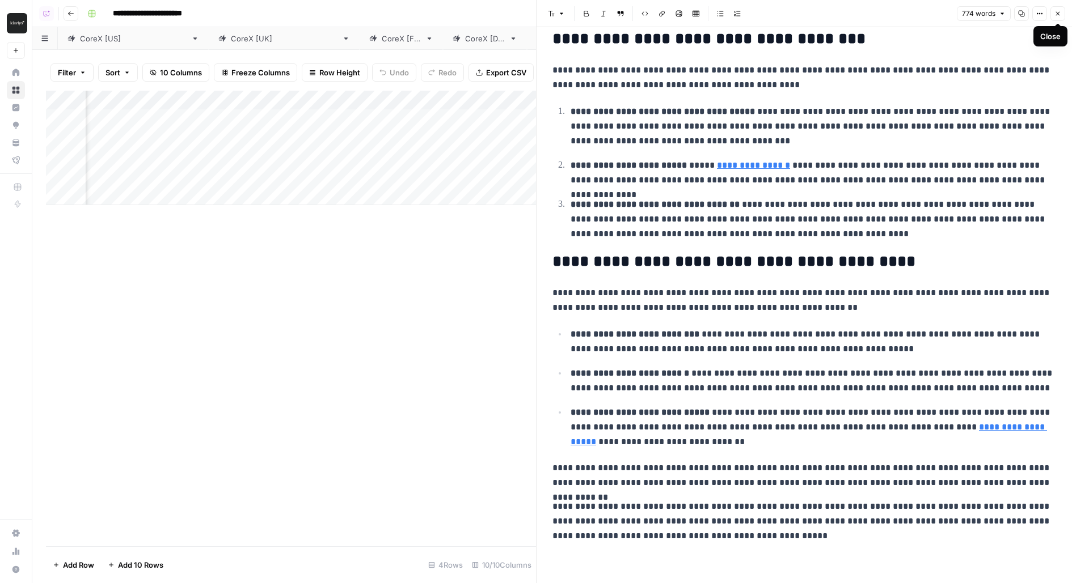
click at [1053, 14] on button "Close" at bounding box center [1057, 13] width 15 height 15
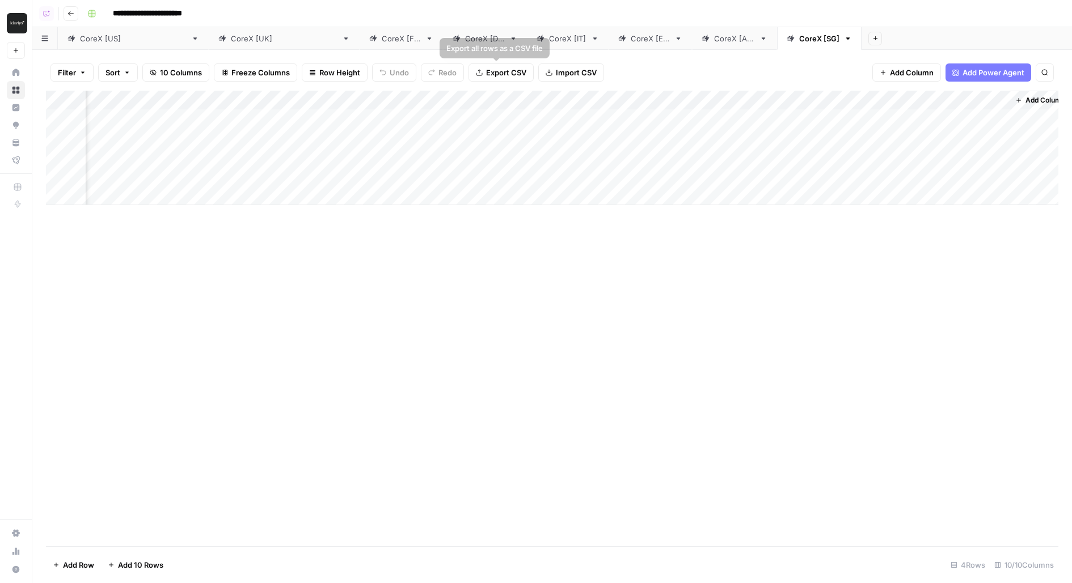
click at [618, 40] on div "CoreX [ES]" at bounding box center [644, 38] width 52 height 11
